Goal: Information Seeking & Learning: Learn about a topic

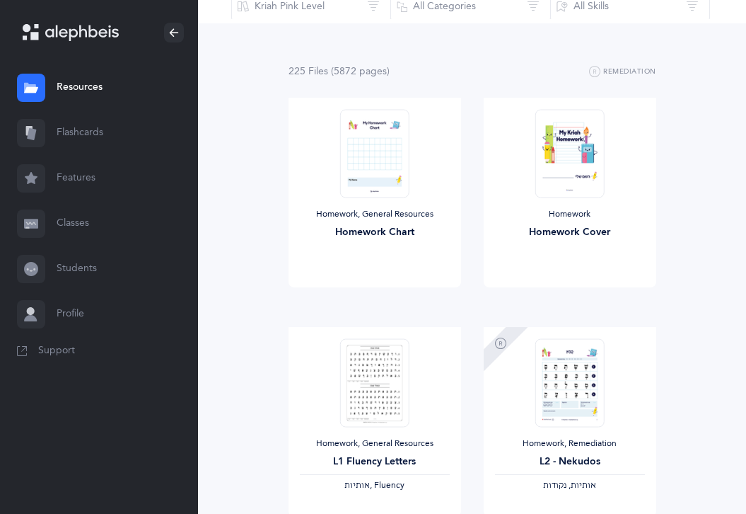
scroll to position [113, 0]
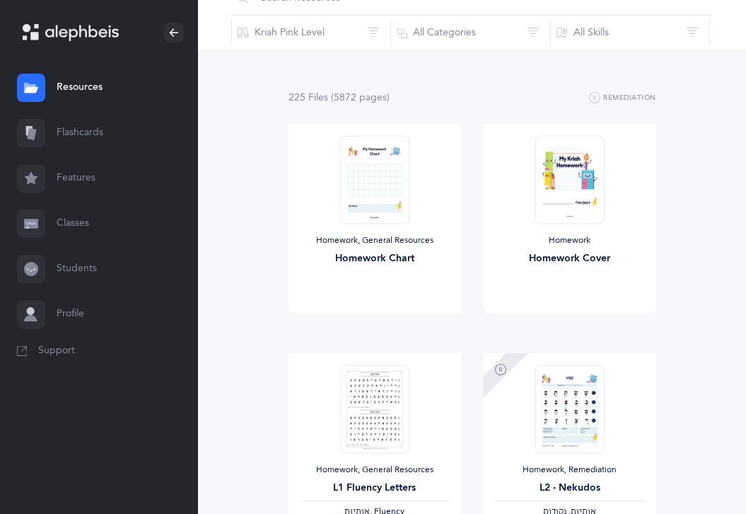
click at [93, 141] on link "Flashcards" at bounding box center [99, 132] width 198 height 45
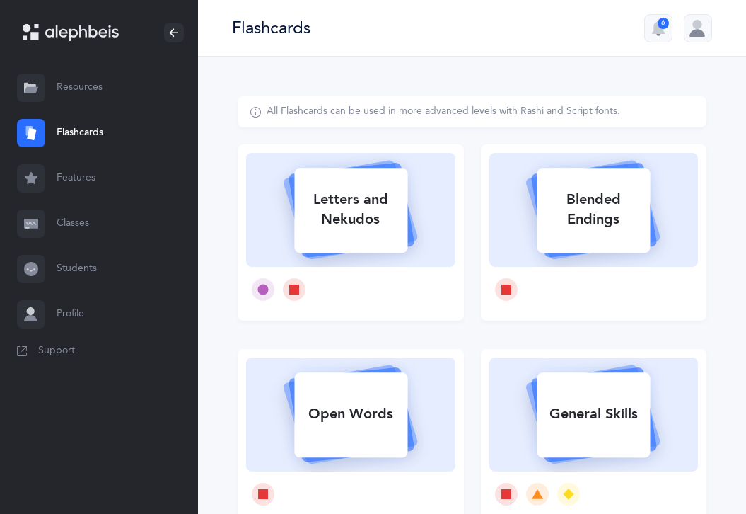
click at [357, 227] on div "Letters and Nekudos" at bounding box center [350, 209] width 113 height 57
select select
select select "single"
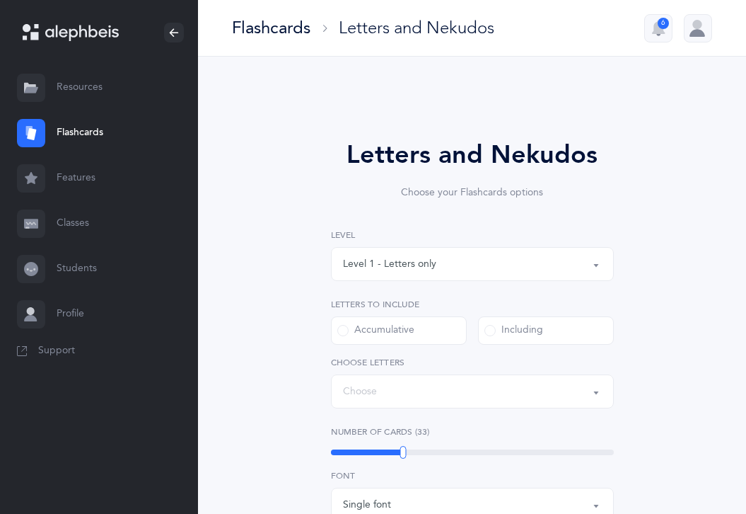
select select "27"
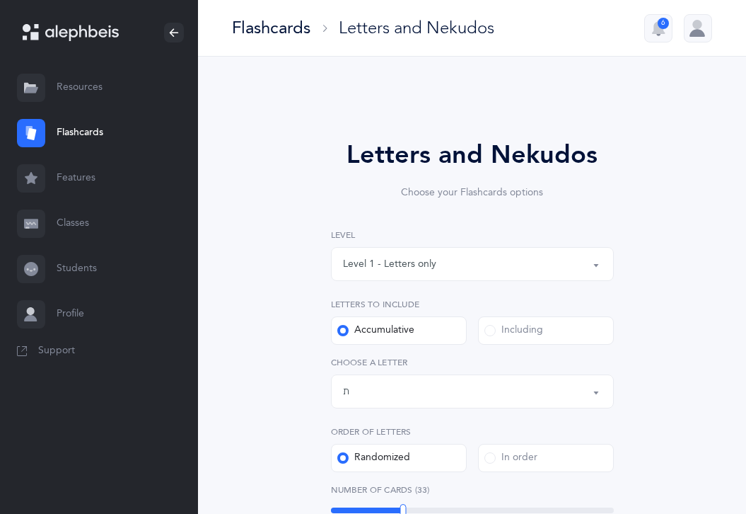
click at [267, 311] on div "Letters and Nekudos Choose your Flashcards options Level 1 - Letters only Level…" at bounding box center [472, 518] width 469 height 844
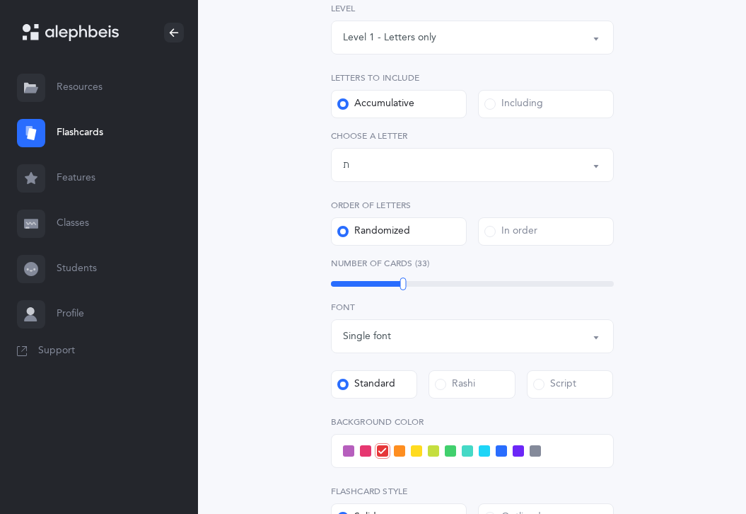
scroll to position [255, 0]
